Goal: Navigation & Orientation: Find specific page/section

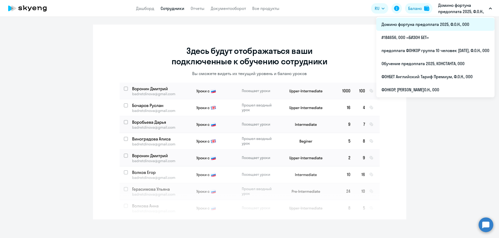
click at [415, 26] on li "Домино фортуна предоплата 2025, Ф.О.Н., ООО" at bounding box center [435, 24] width 118 height 13
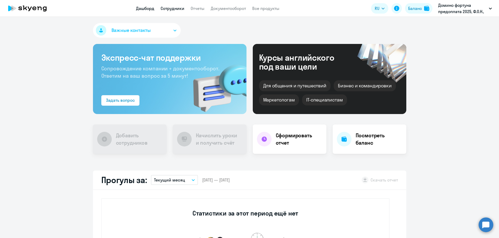
click at [171, 8] on link "Сотрудники" at bounding box center [173, 8] width 24 height 5
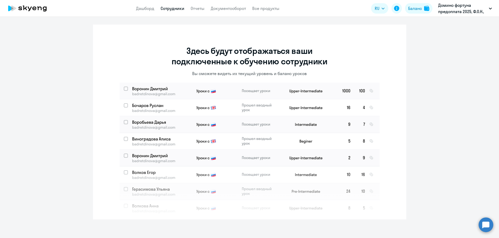
click at [27, 8] on icon at bounding box center [27, 8] width 46 height 13
